Goal: Task Accomplishment & Management: Use online tool/utility

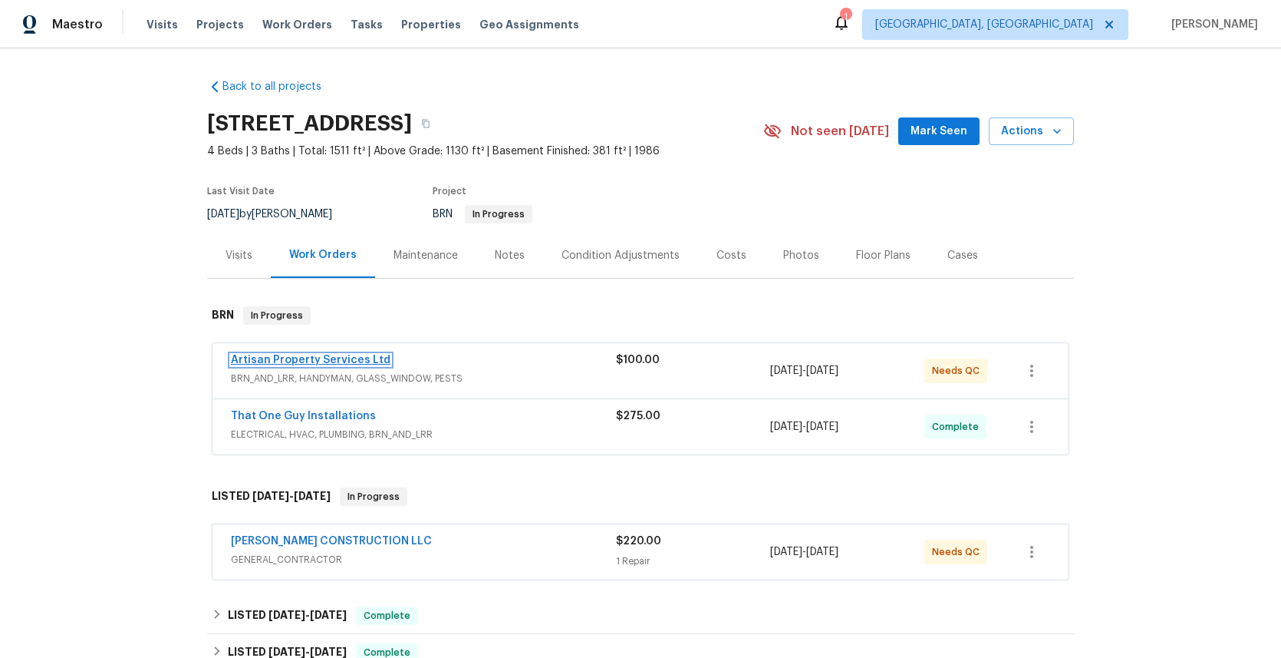
click at [315, 359] on link "Artisan Property Services Ltd" at bounding box center [311, 359] width 160 height 11
click at [332, 358] on link "Artisan Property Services Ltd" at bounding box center [311, 359] width 160 height 11
click at [351, 381] on span "BRN_AND_LRR, HANDYMAN, GLASS_WINDOW, PESTS" at bounding box center [423, 378] width 385 height 15
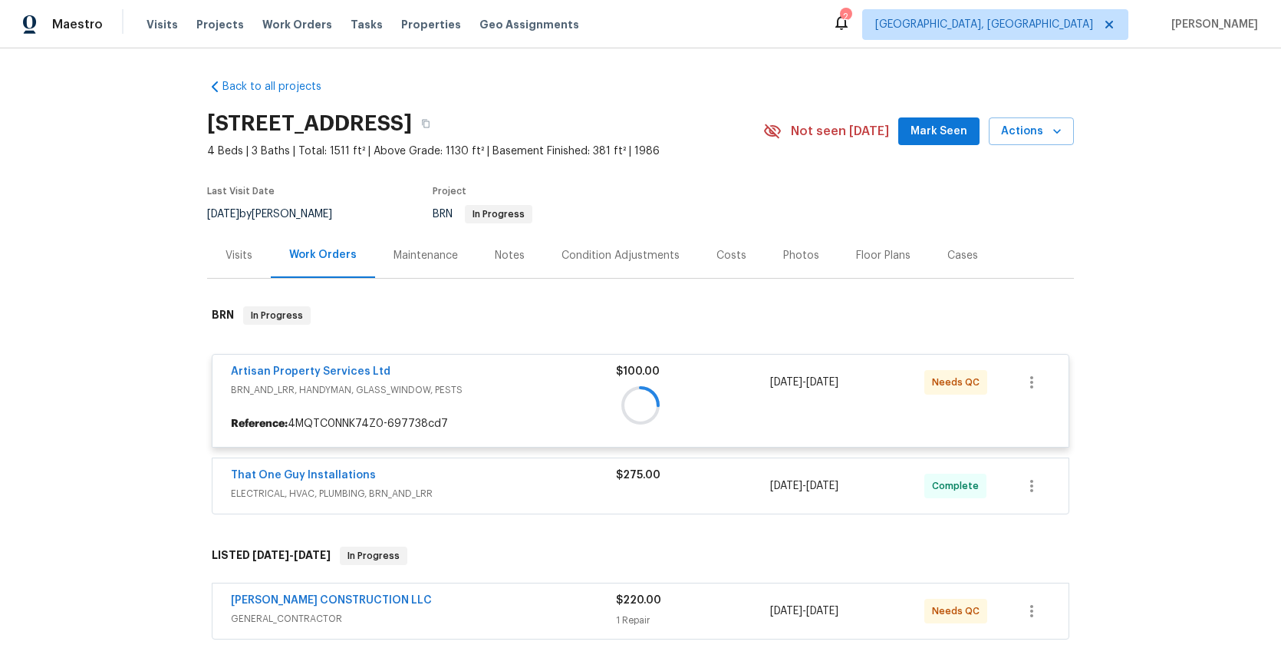
click at [340, 373] on div at bounding box center [640, 405] width 867 height 228
drag, startPoint x: 364, startPoint y: 371, endPoint x: 252, endPoint y: 371, distance: 112.0
click at [253, 371] on div at bounding box center [640, 405] width 867 height 228
drag, startPoint x: 367, startPoint y: 367, endPoint x: 299, endPoint y: 365, distance: 67.5
click at [300, 366] on div at bounding box center [640, 405] width 867 height 228
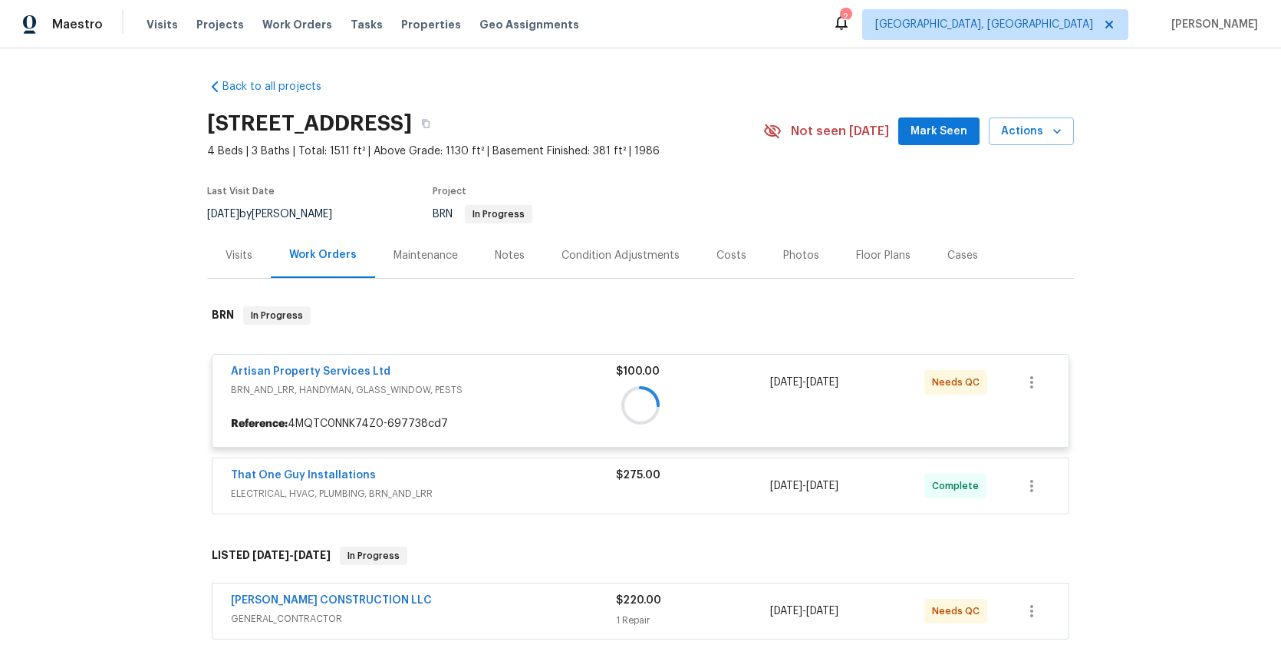
click at [374, 369] on div at bounding box center [640, 405] width 867 height 228
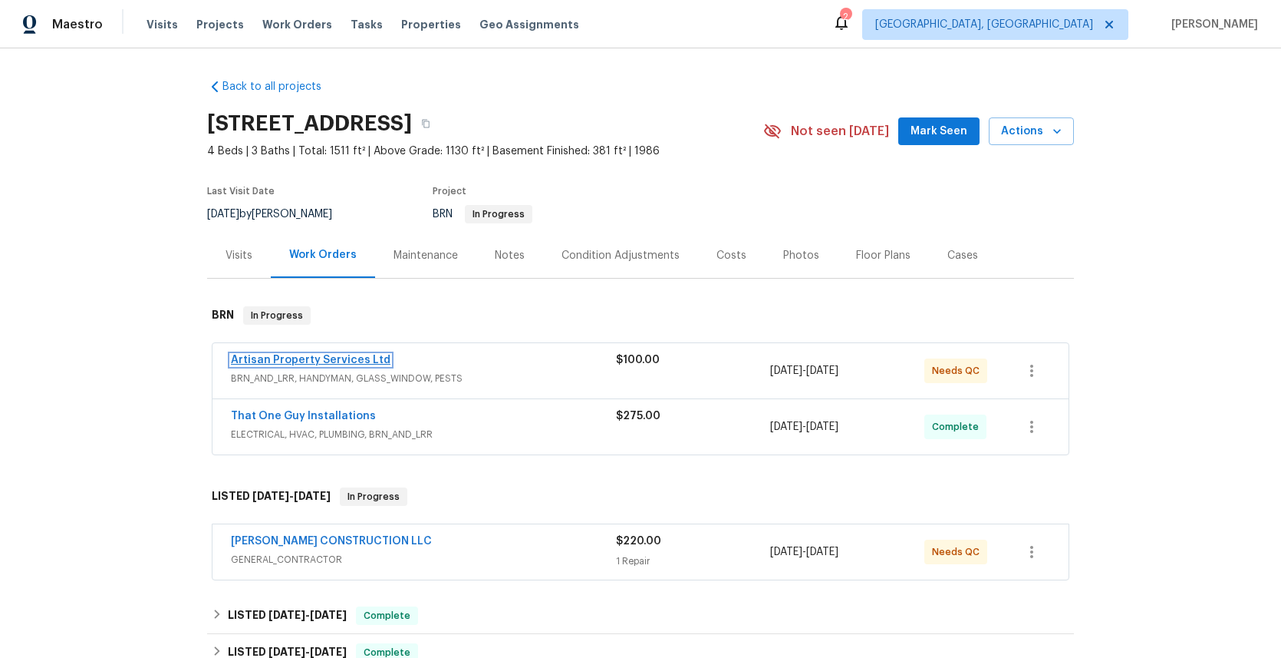
click at [319, 361] on link "Artisan Property Services Ltd" at bounding box center [311, 359] width 160 height 11
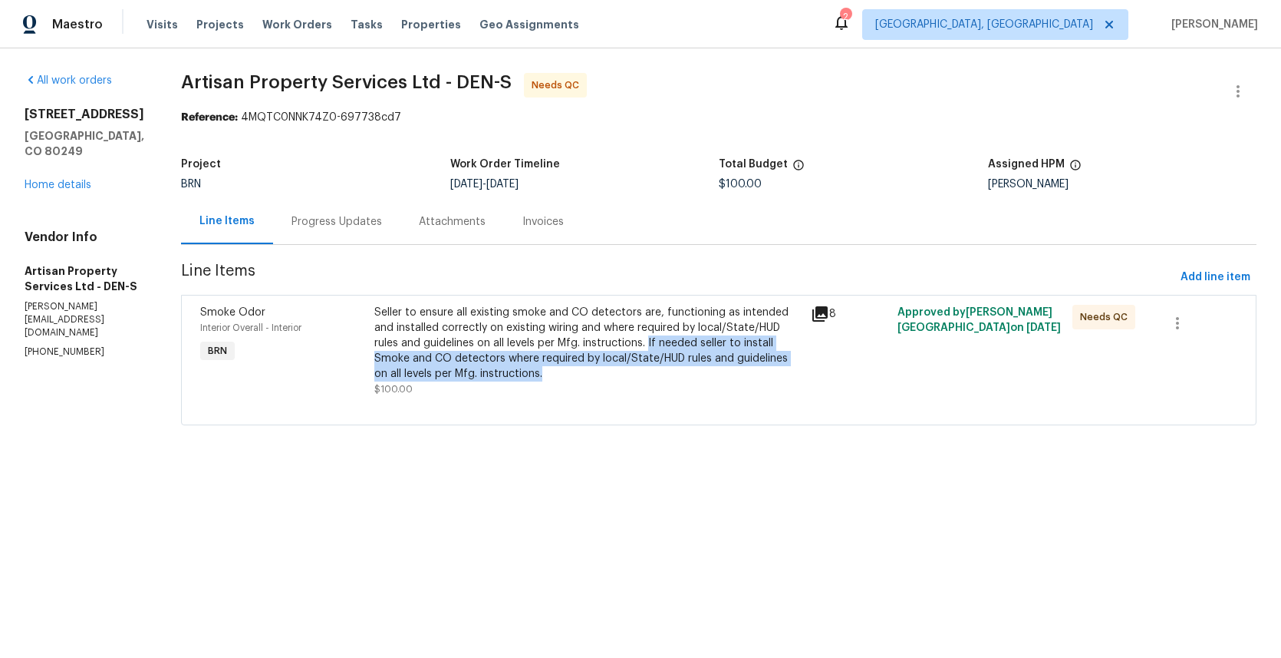
drag, startPoint x: 639, startPoint y: 342, endPoint x: 646, endPoint y: 377, distance: 36.0
click at [646, 377] on div "Seller to ensure all existing smoke and CO detectors are, functioning as intend…" at bounding box center [587, 343] width 427 height 77
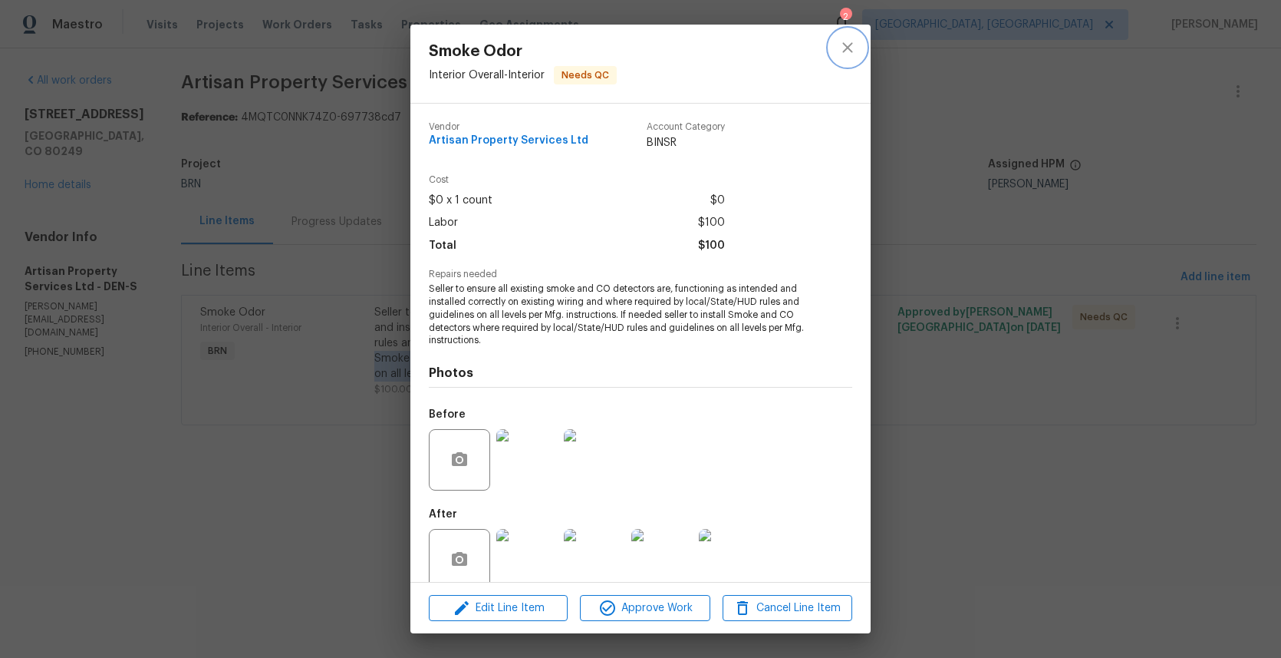
click at [846, 51] on icon "close" at bounding box center [848, 47] width 18 height 18
